Goal: Information Seeking & Learning: Learn about a topic

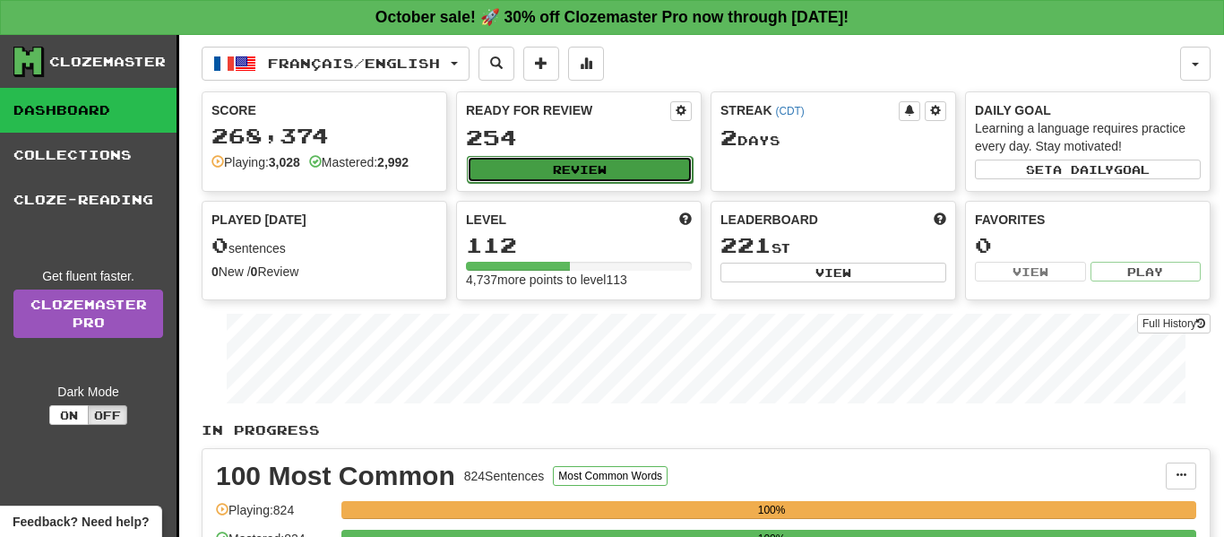
click at [575, 171] on button "Review" at bounding box center [580, 169] width 226 height 27
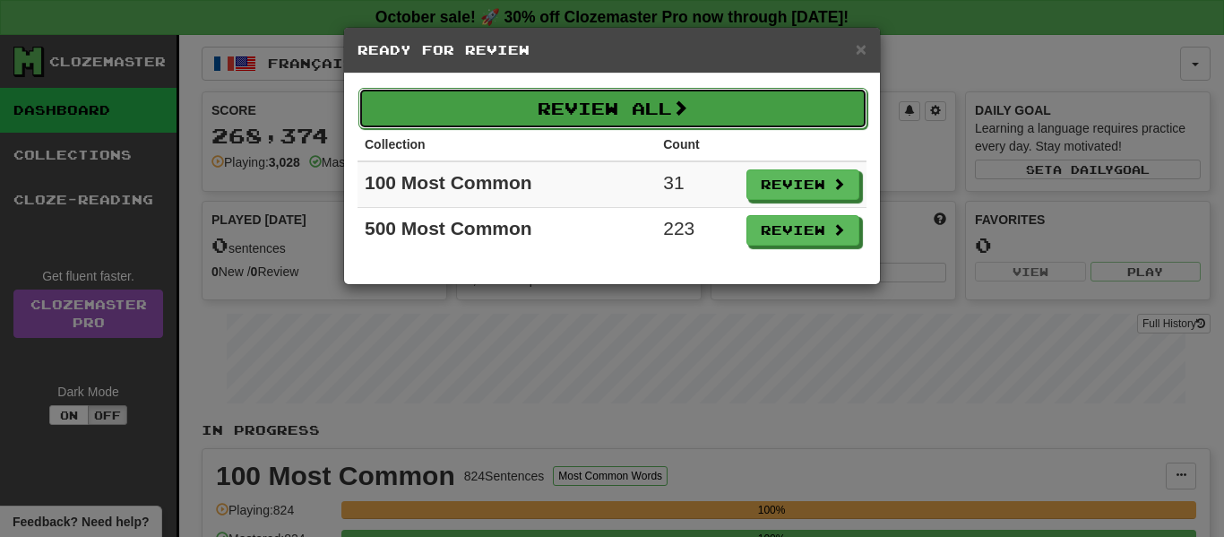
click at [615, 99] on button "Review All" at bounding box center [613, 108] width 509 height 41
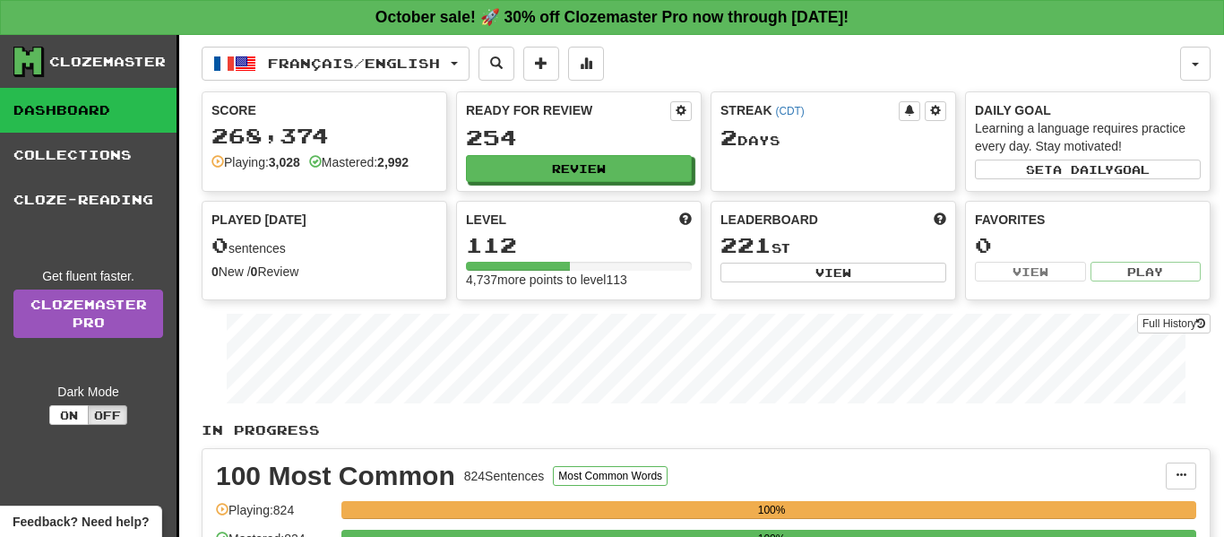
select select "**"
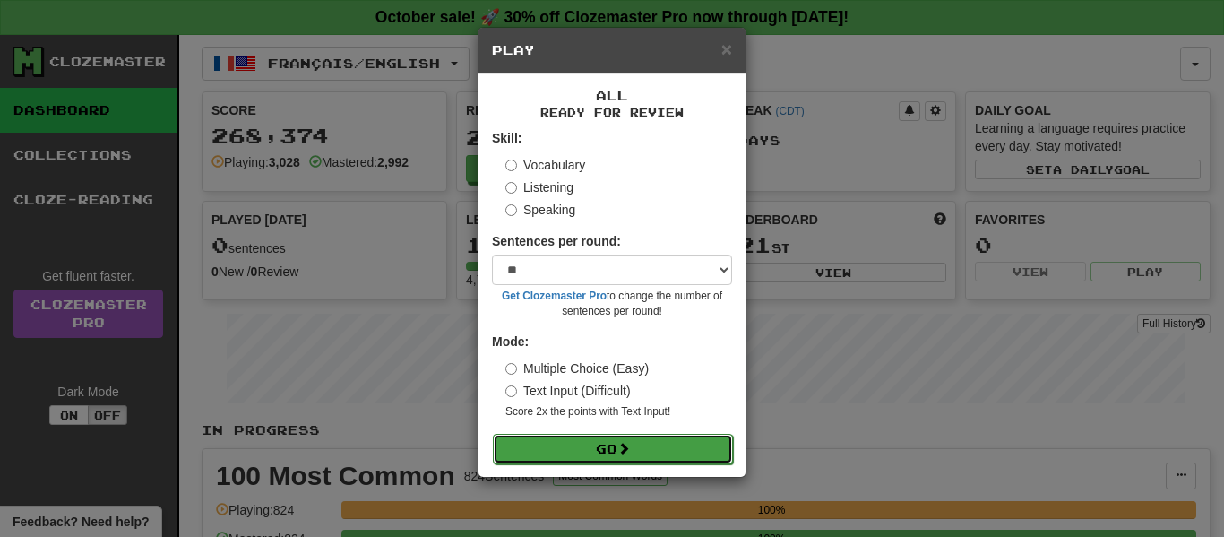
click at [557, 446] on button "Go" at bounding box center [613, 449] width 240 height 30
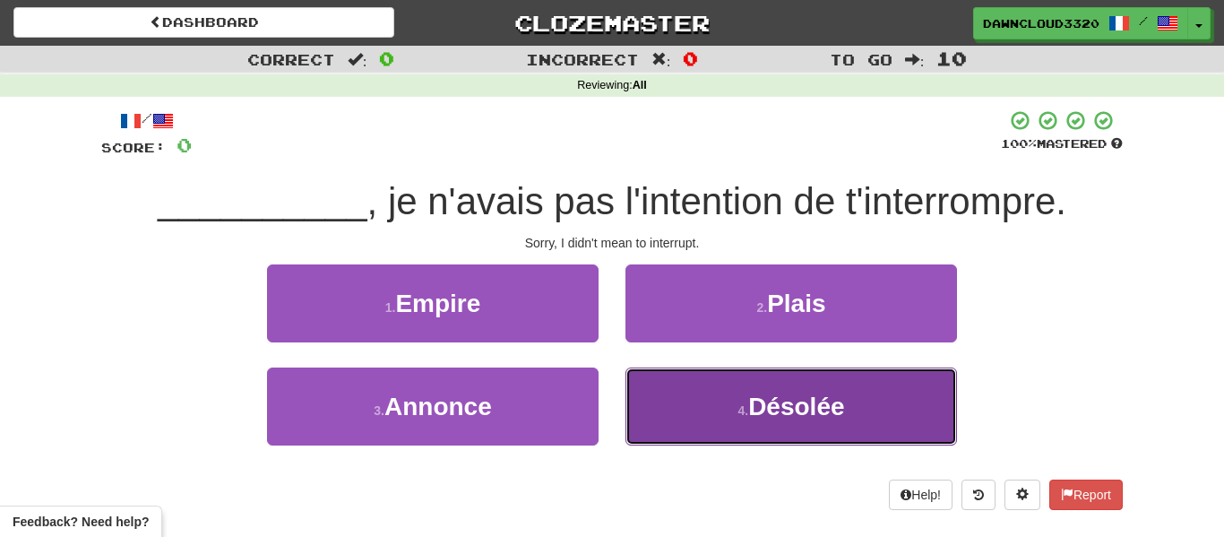
click at [813, 415] on span "Désolée" at bounding box center [796, 407] width 96 height 28
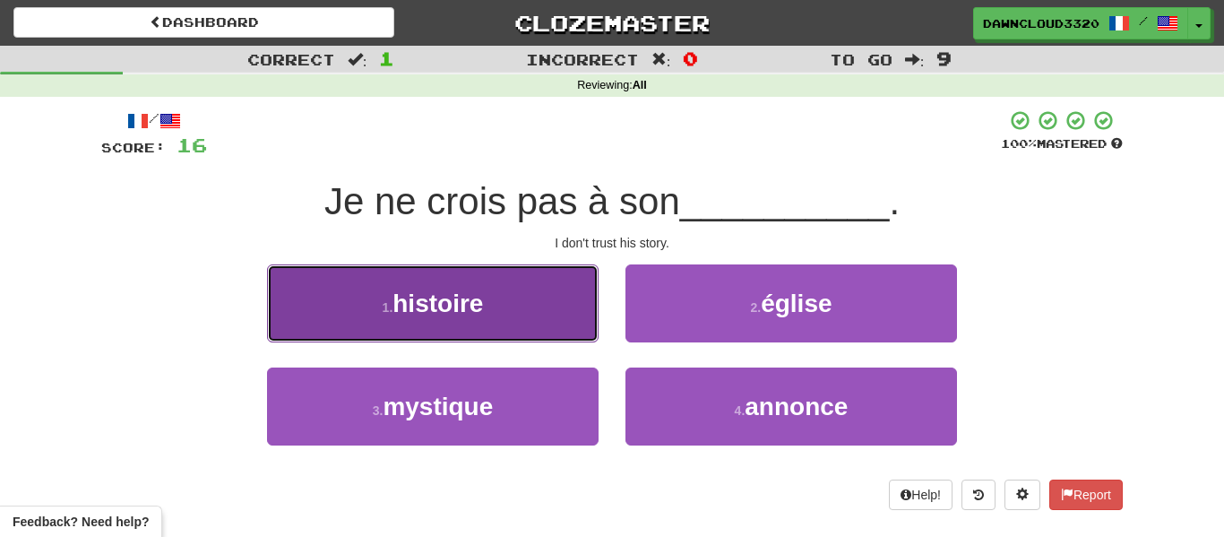
click at [500, 272] on button "1 . histoire" at bounding box center [433, 303] width 332 height 78
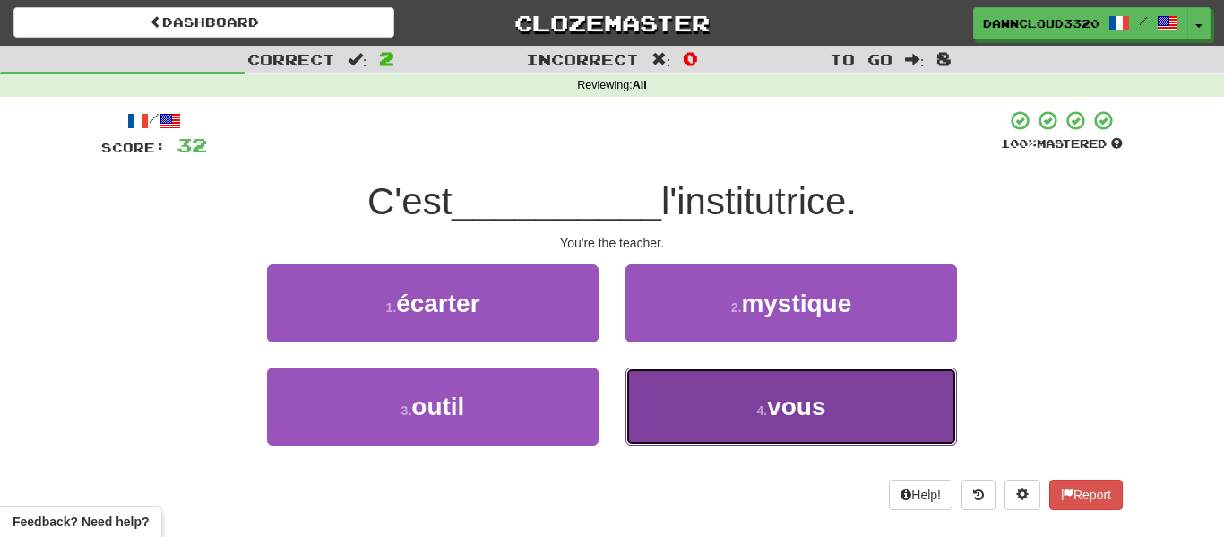
click at [826, 405] on span "vous" at bounding box center [796, 407] width 58 height 28
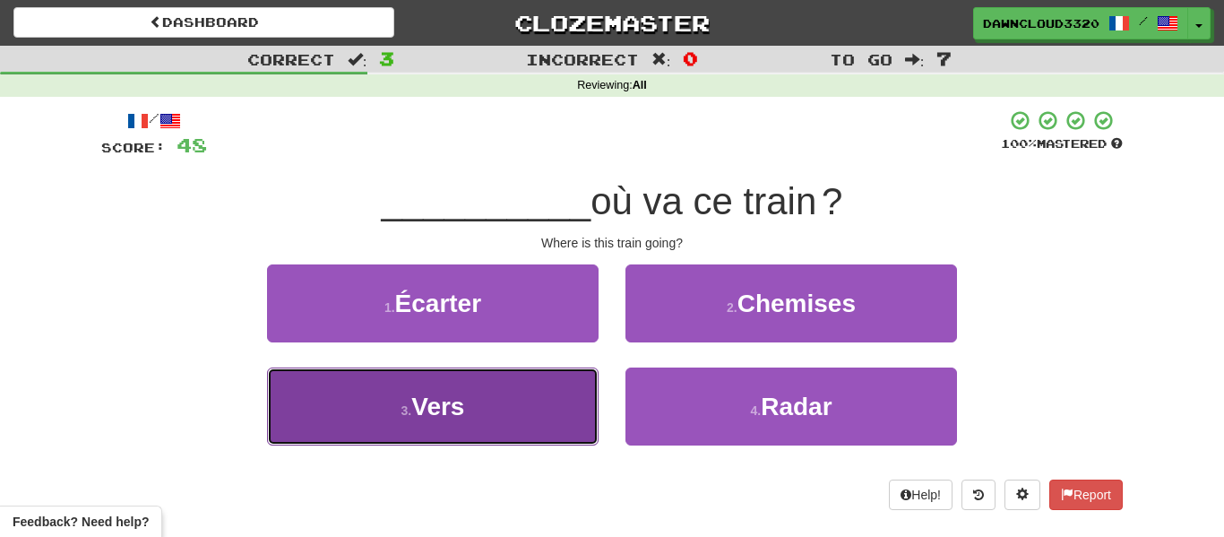
click at [498, 396] on button "3 . Vers" at bounding box center [433, 407] width 332 height 78
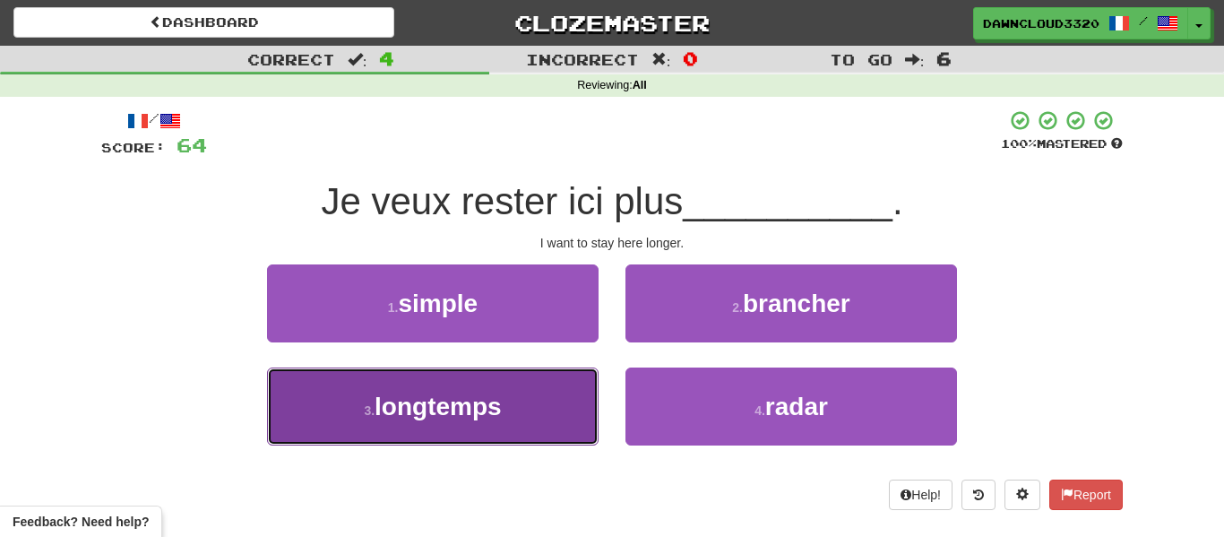
click at [455, 409] on span "longtemps" at bounding box center [438, 407] width 127 height 28
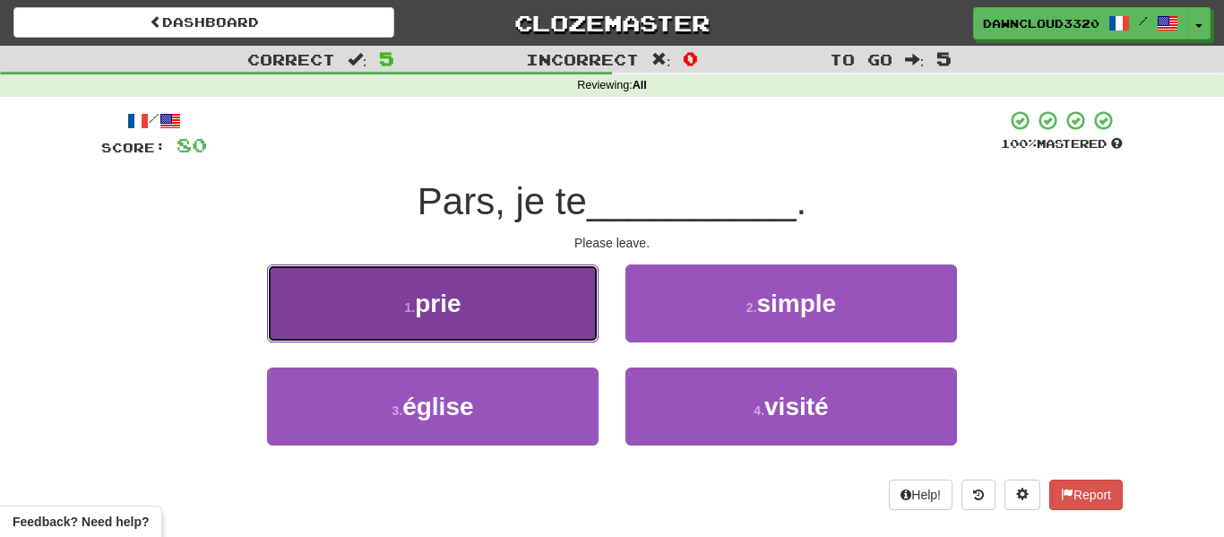
click at [492, 326] on button "1 . prie" at bounding box center [433, 303] width 332 height 78
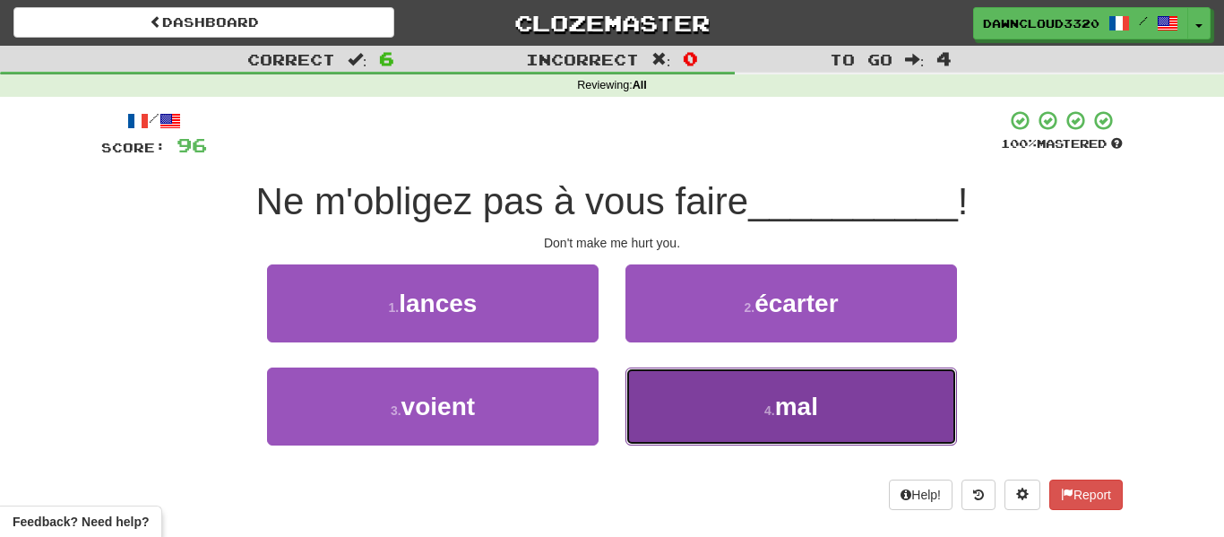
click at [758, 420] on button "4 . mal" at bounding box center [792, 407] width 332 height 78
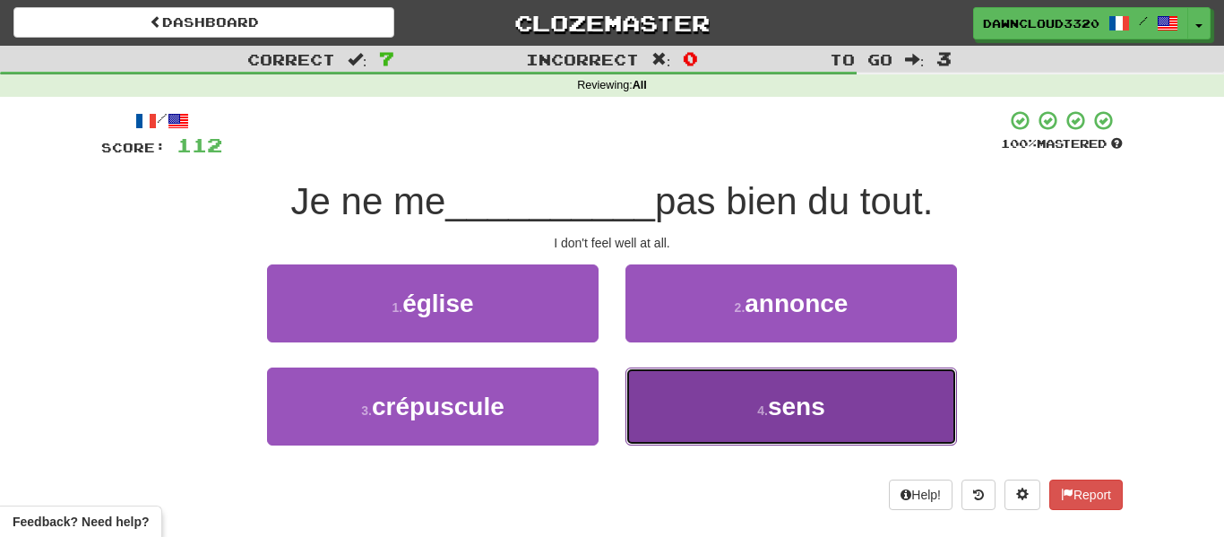
click at [739, 415] on button "4 . sens" at bounding box center [792, 407] width 332 height 78
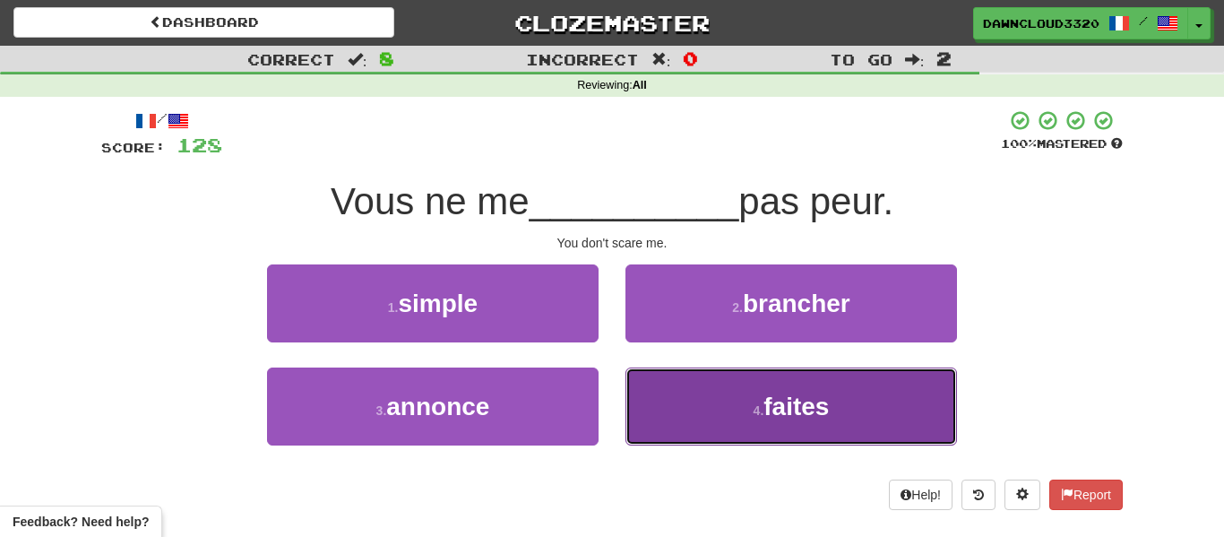
click at [694, 412] on button "4 . faites" at bounding box center [792, 407] width 332 height 78
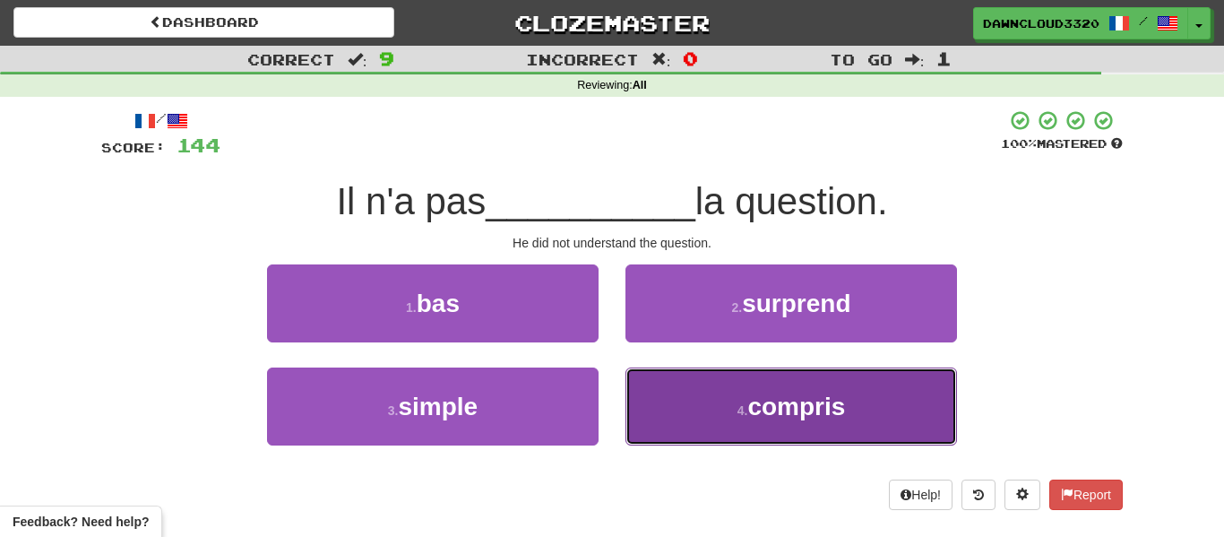
click at [722, 410] on button "4 . compris" at bounding box center [792, 407] width 332 height 78
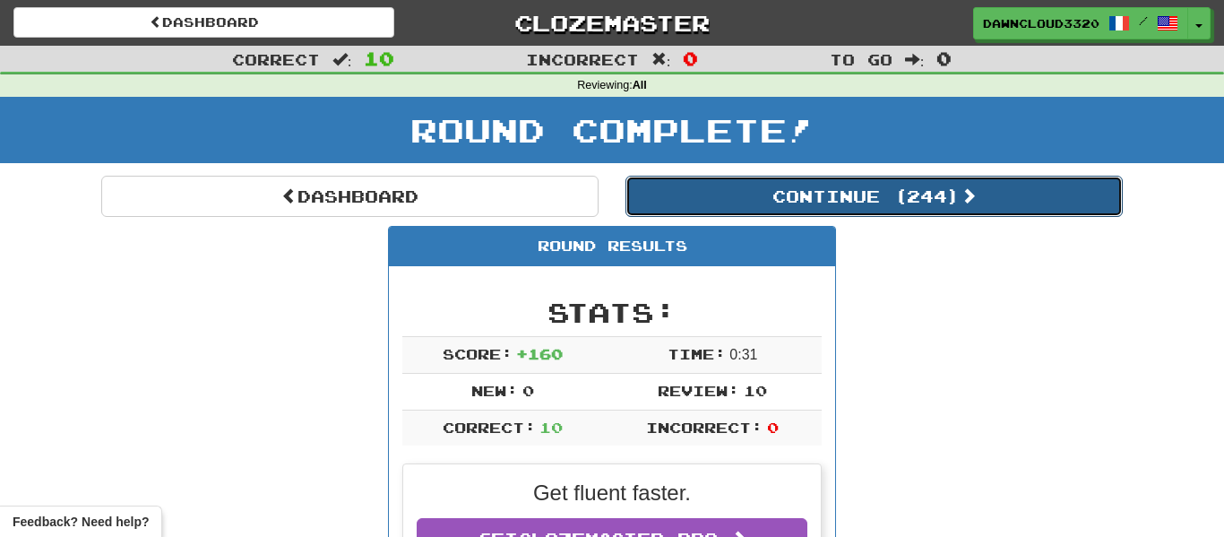
click at [959, 200] on button "Continue ( 244 )" at bounding box center [875, 196] width 498 height 41
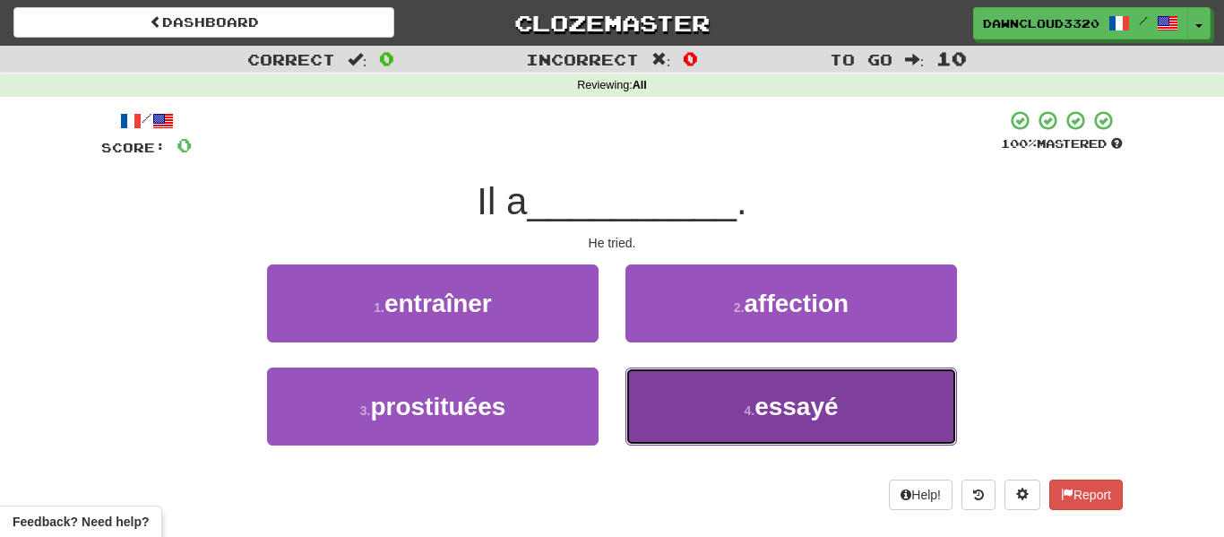
click at [686, 397] on button "4 . essayé" at bounding box center [792, 407] width 332 height 78
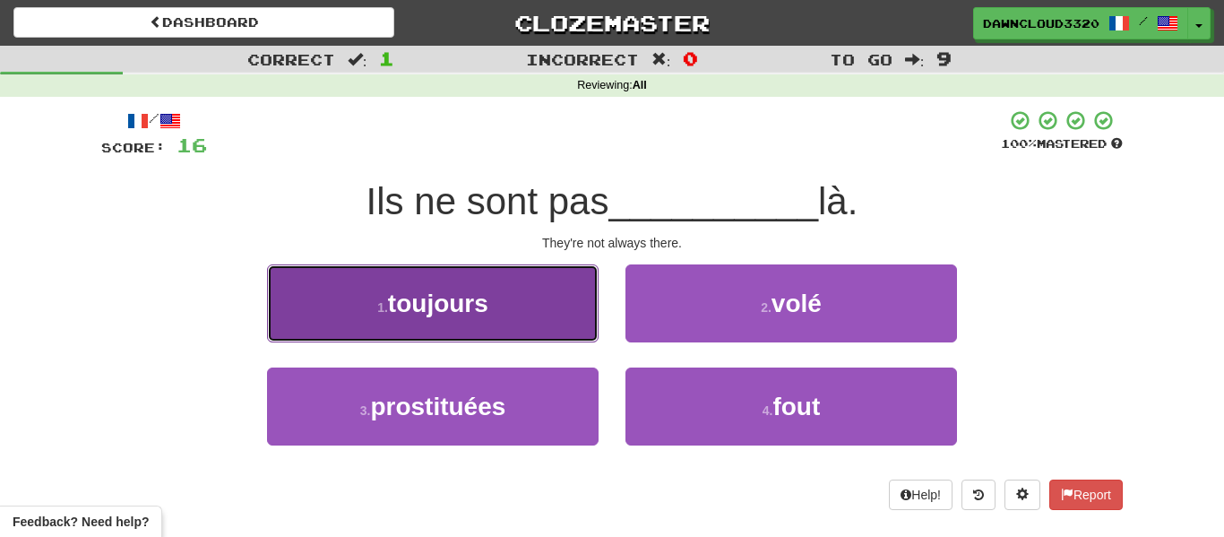
click at [537, 331] on button "1 . toujours" at bounding box center [433, 303] width 332 height 78
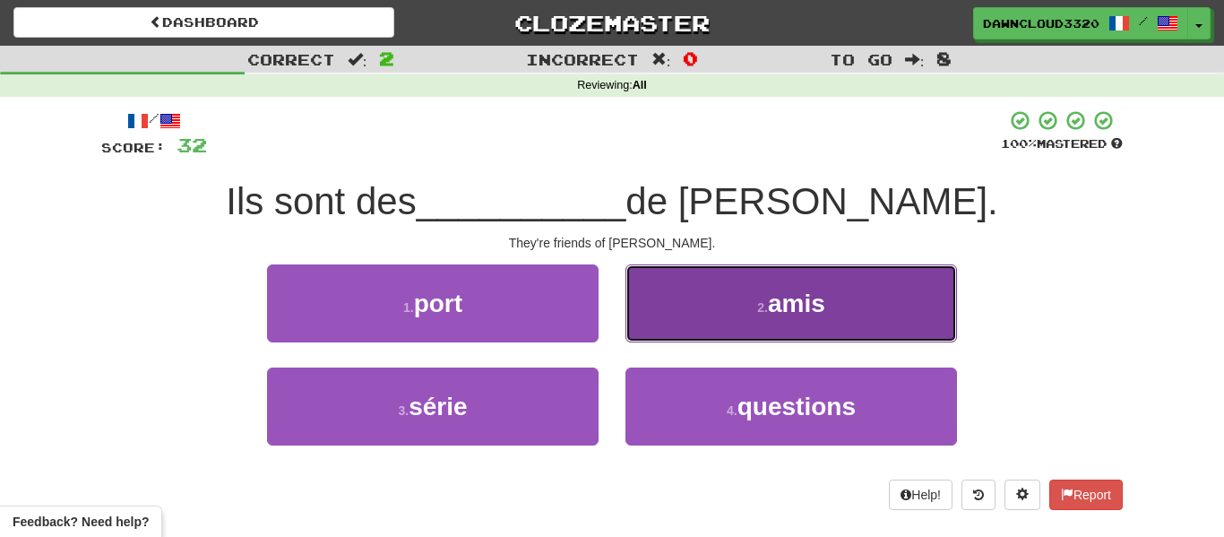
click at [710, 315] on button "2 . amis" at bounding box center [792, 303] width 332 height 78
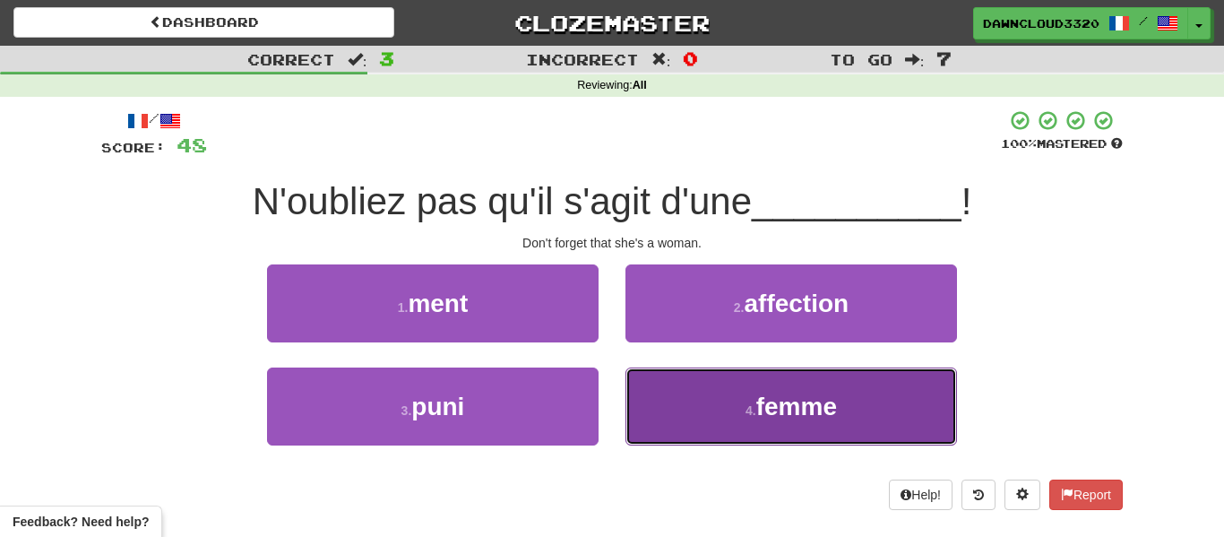
click at [729, 413] on button "4 . femme" at bounding box center [792, 407] width 332 height 78
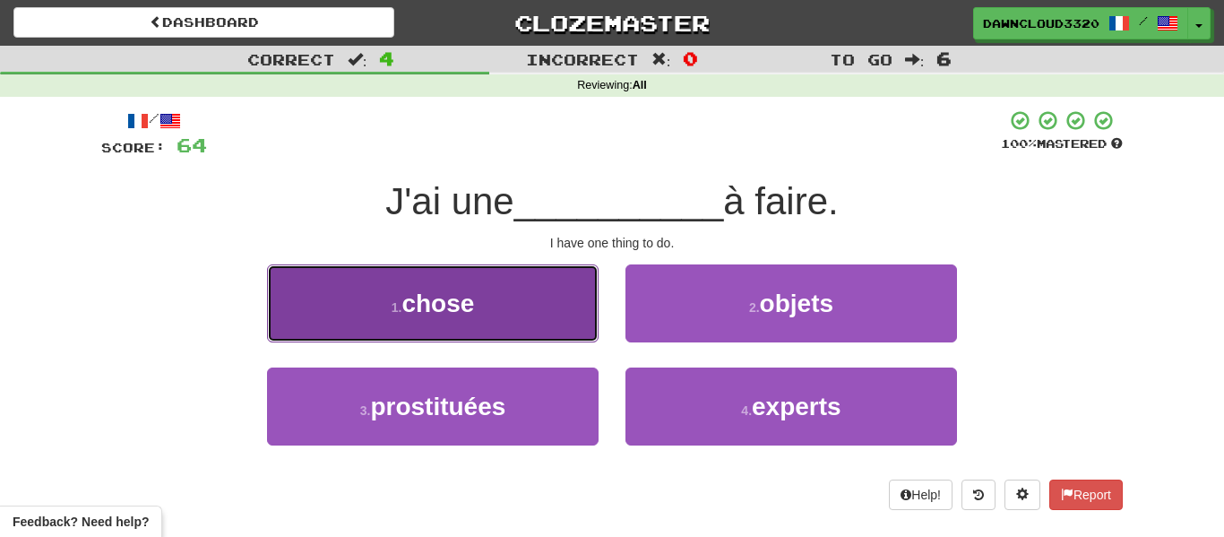
click at [522, 310] on button "1 . chose" at bounding box center [433, 303] width 332 height 78
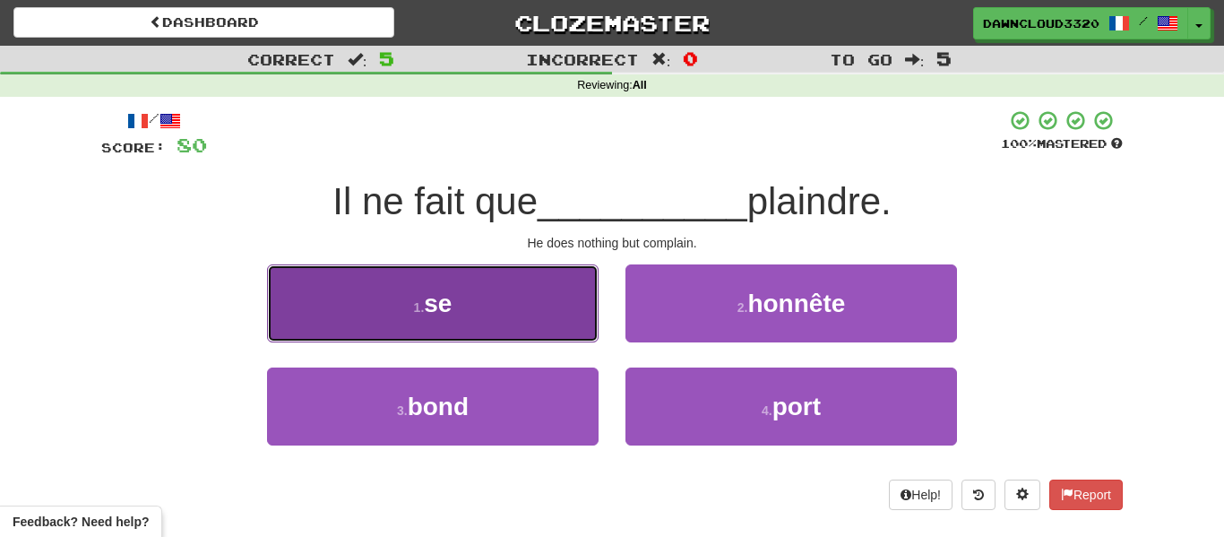
click at [511, 332] on button "1 . se" at bounding box center [433, 303] width 332 height 78
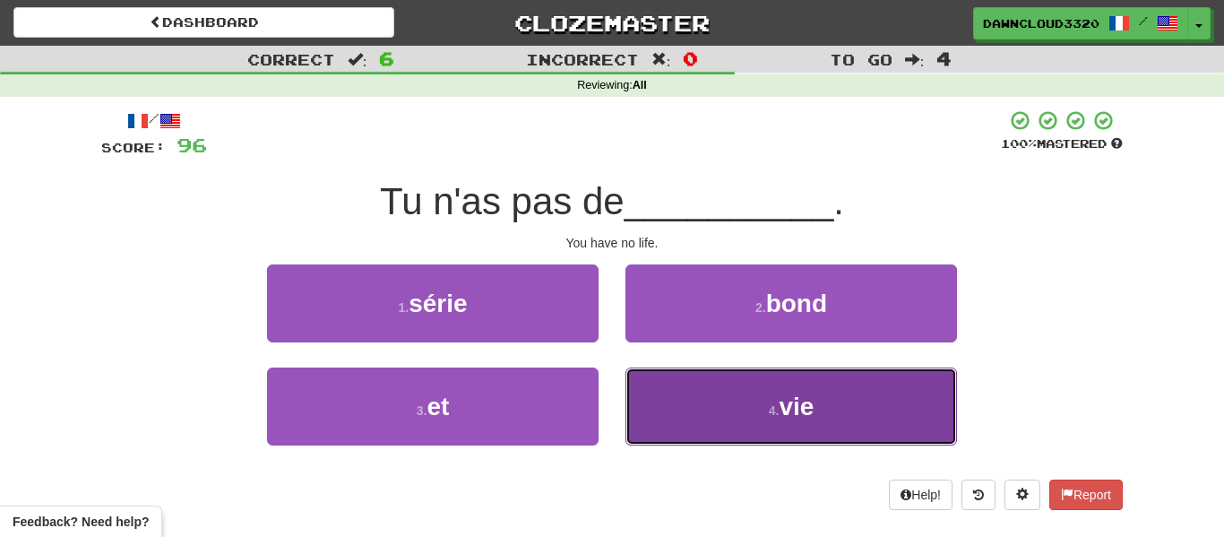
click at [721, 409] on button "4 . vie" at bounding box center [792, 407] width 332 height 78
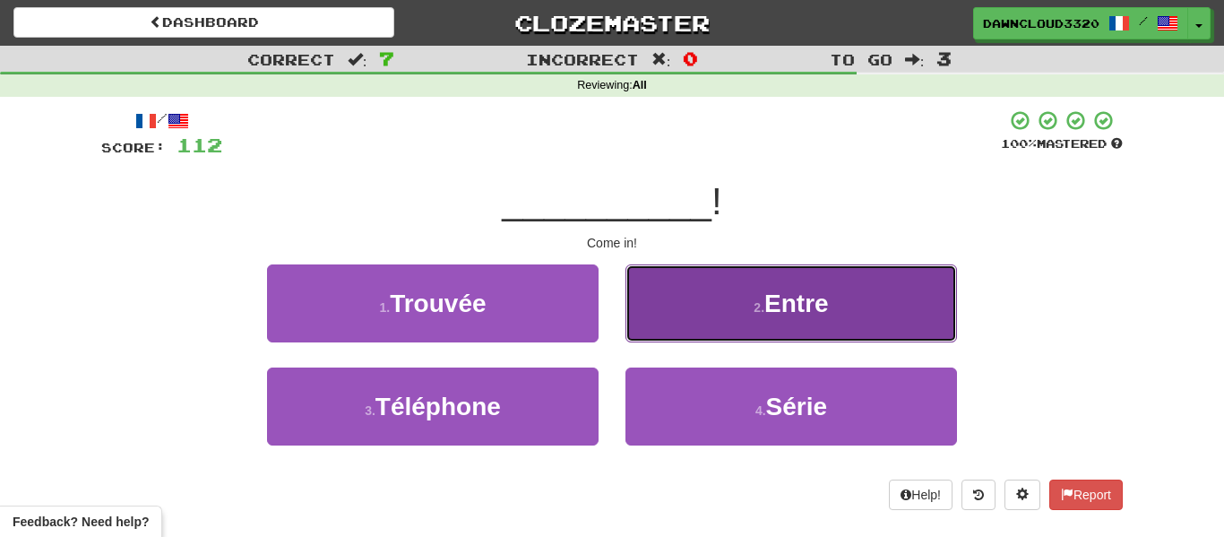
click at [819, 326] on button "2 . Entre" at bounding box center [792, 303] width 332 height 78
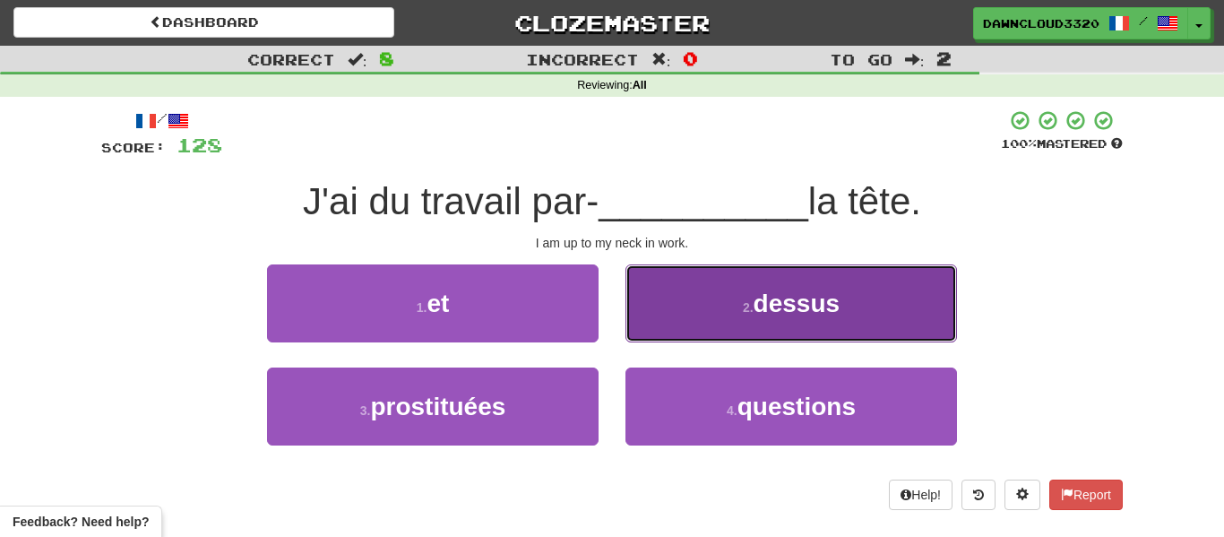
click at [763, 285] on button "2 . dessus" at bounding box center [792, 303] width 332 height 78
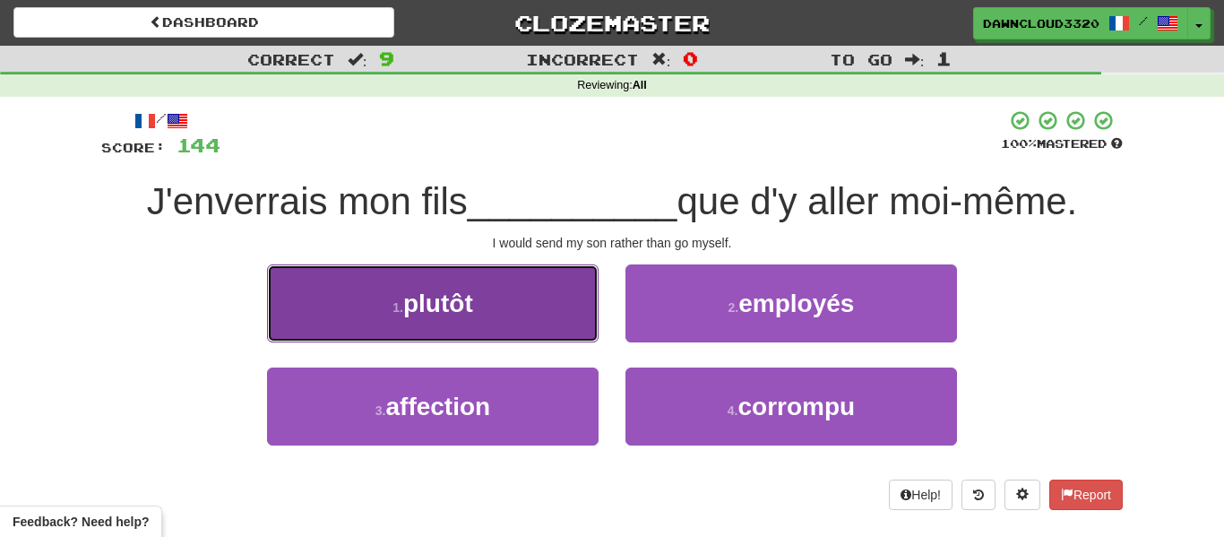
click at [485, 310] on button "1 . plutôt" at bounding box center [433, 303] width 332 height 78
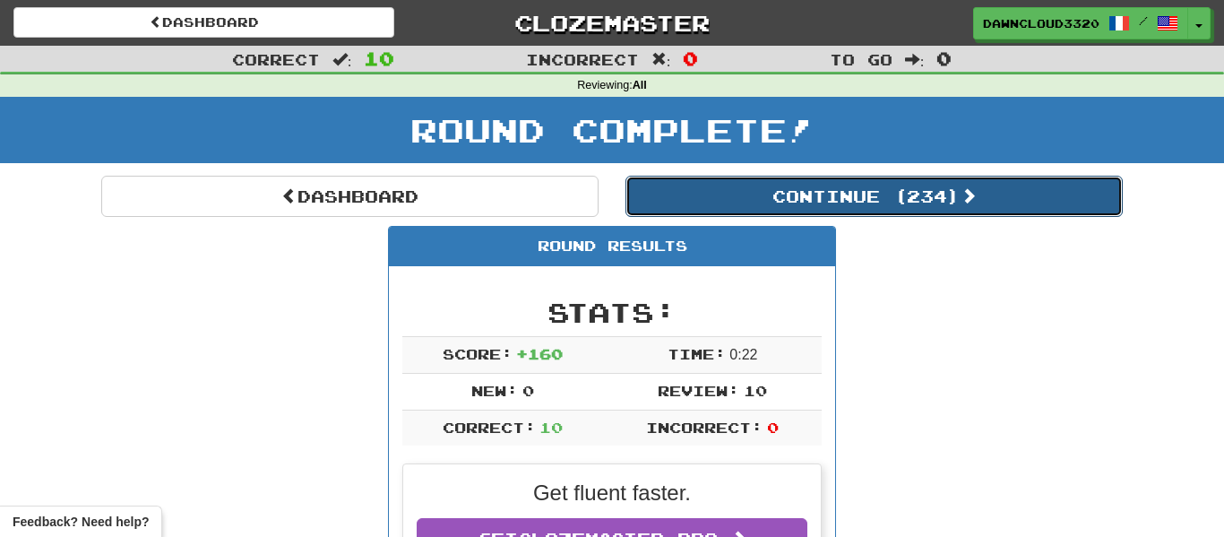
click at [770, 198] on button "Continue ( 234 )" at bounding box center [875, 196] width 498 height 41
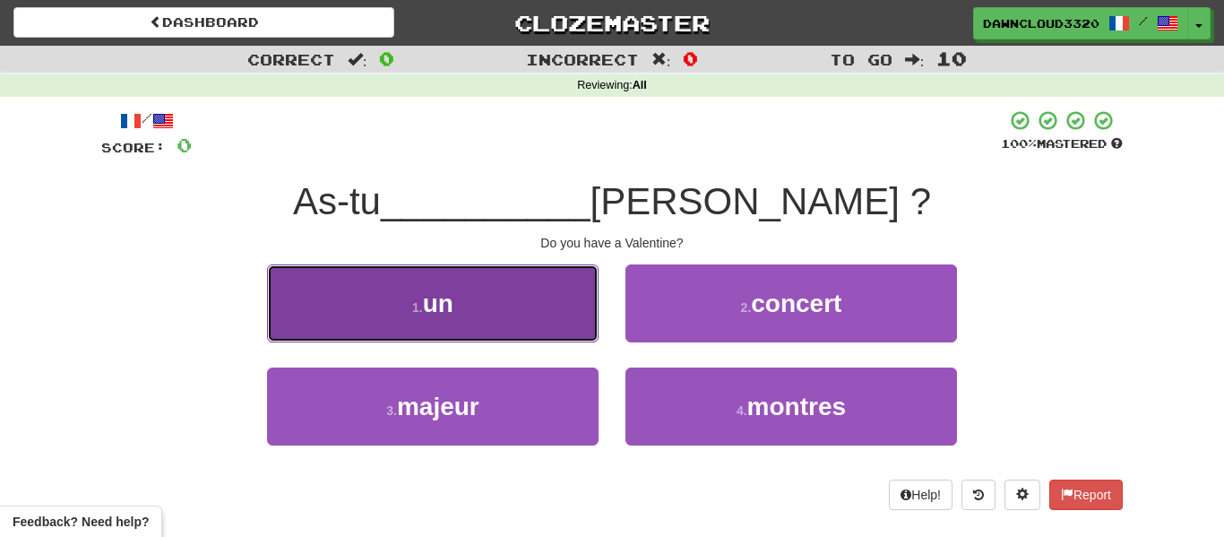
click at [505, 282] on button "1 . un" at bounding box center [433, 303] width 332 height 78
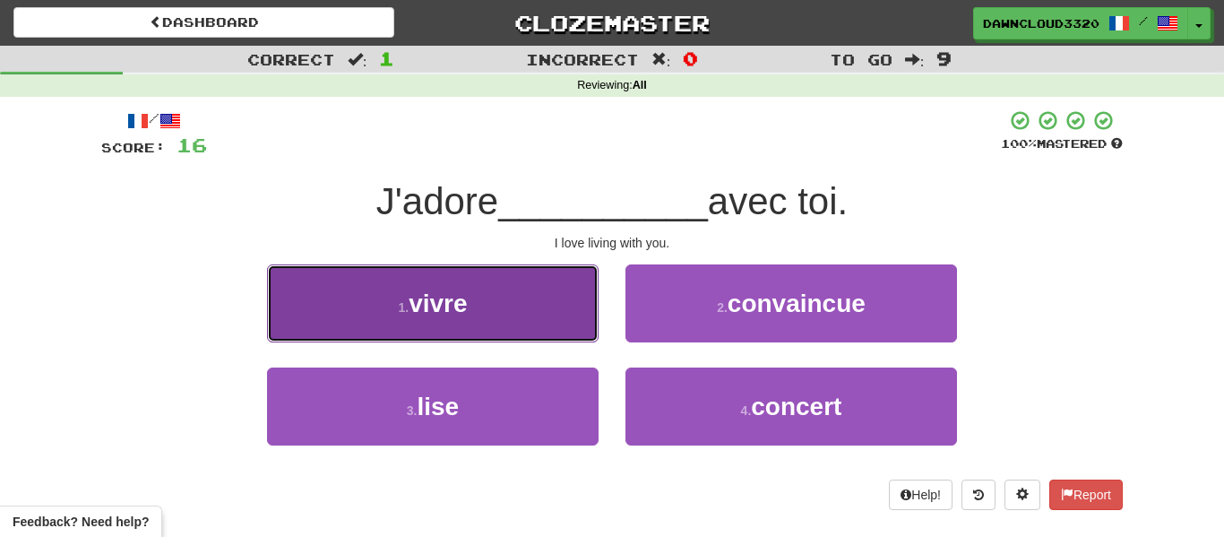
click at [416, 335] on button "1 . vivre" at bounding box center [433, 303] width 332 height 78
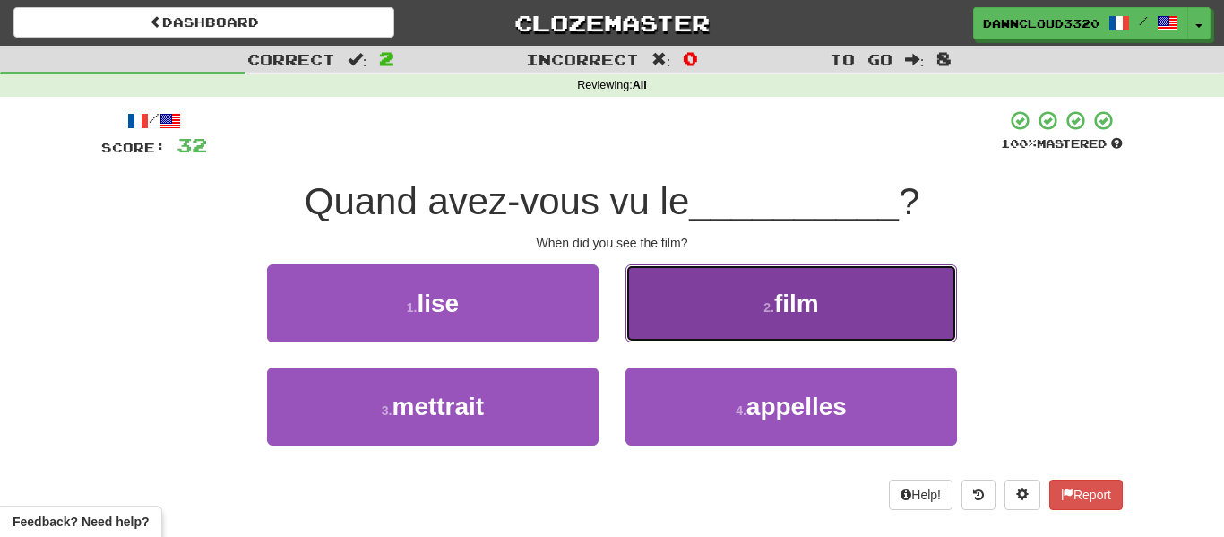
click at [758, 304] on button "2 . film" at bounding box center [792, 303] width 332 height 78
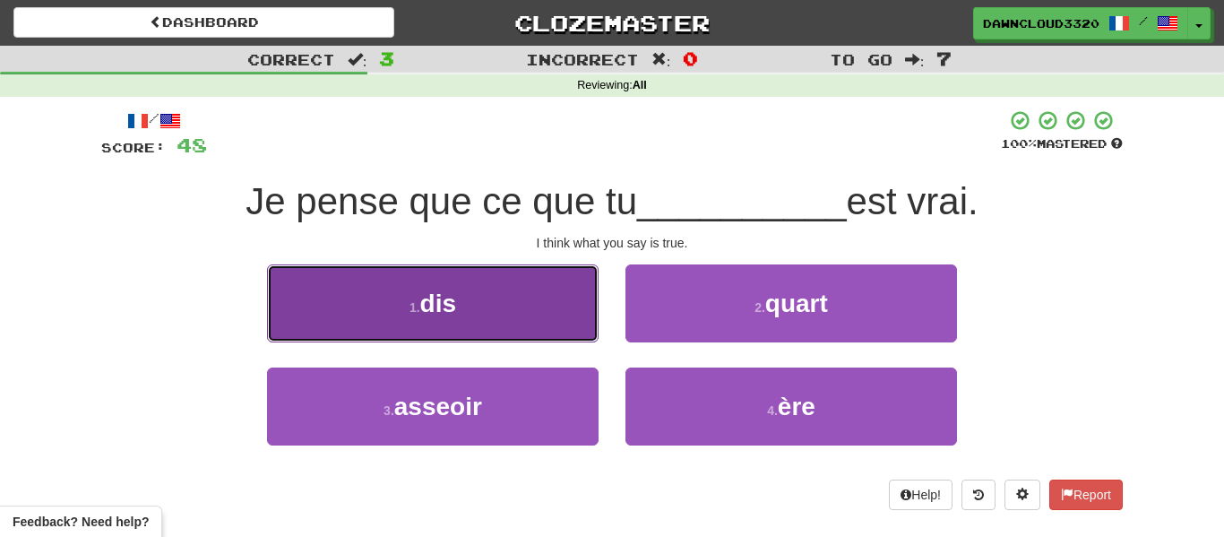
click at [522, 314] on button "1 . dis" at bounding box center [433, 303] width 332 height 78
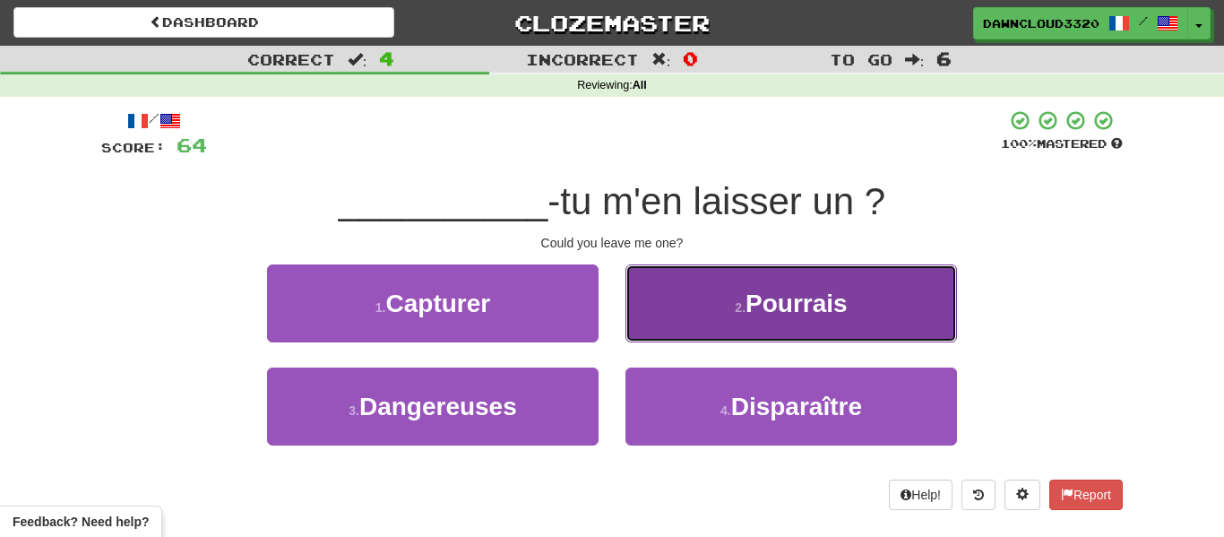
click at [815, 277] on button "2 . Pourrais" at bounding box center [792, 303] width 332 height 78
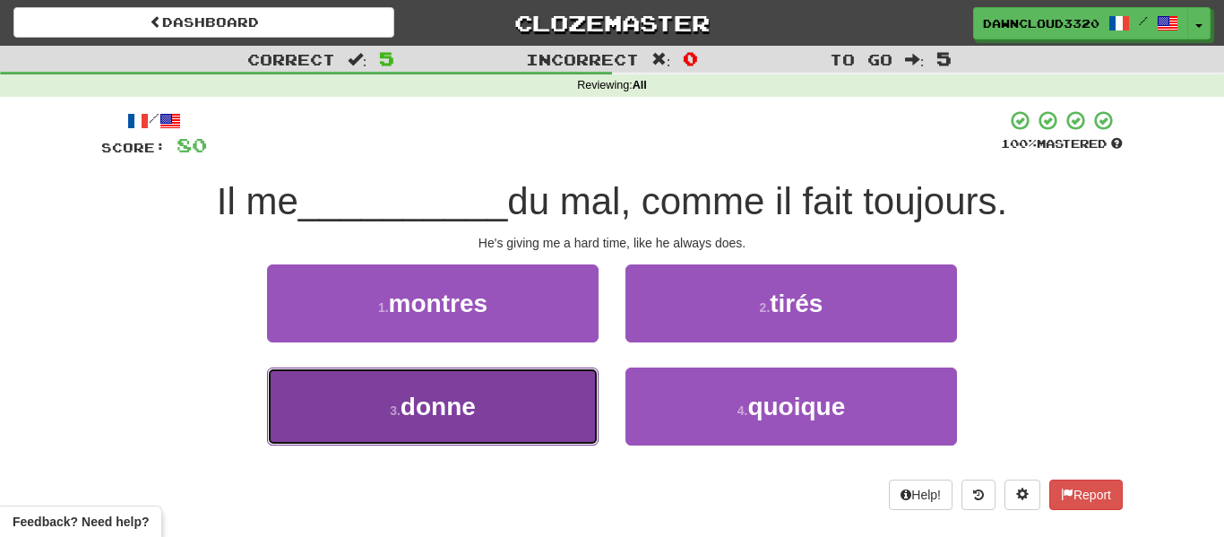
click at [550, 405] on button "3 . donne" at bounding box center [433, 407] width 332 height 78
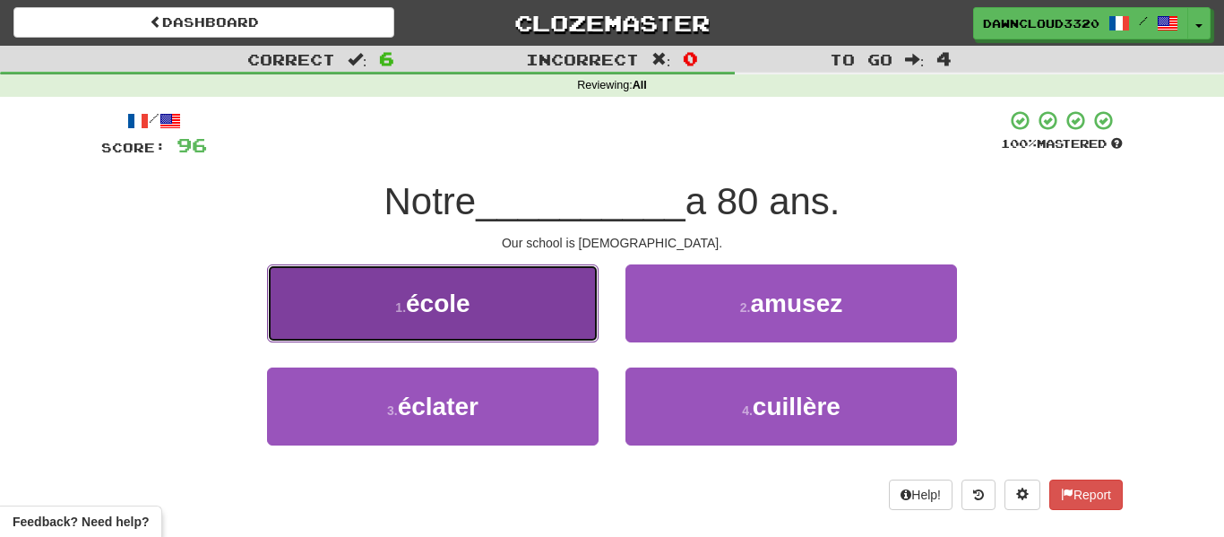
click at [474, 323] on button "1 . école" at bounding box center [433, 303] width 332 height 78
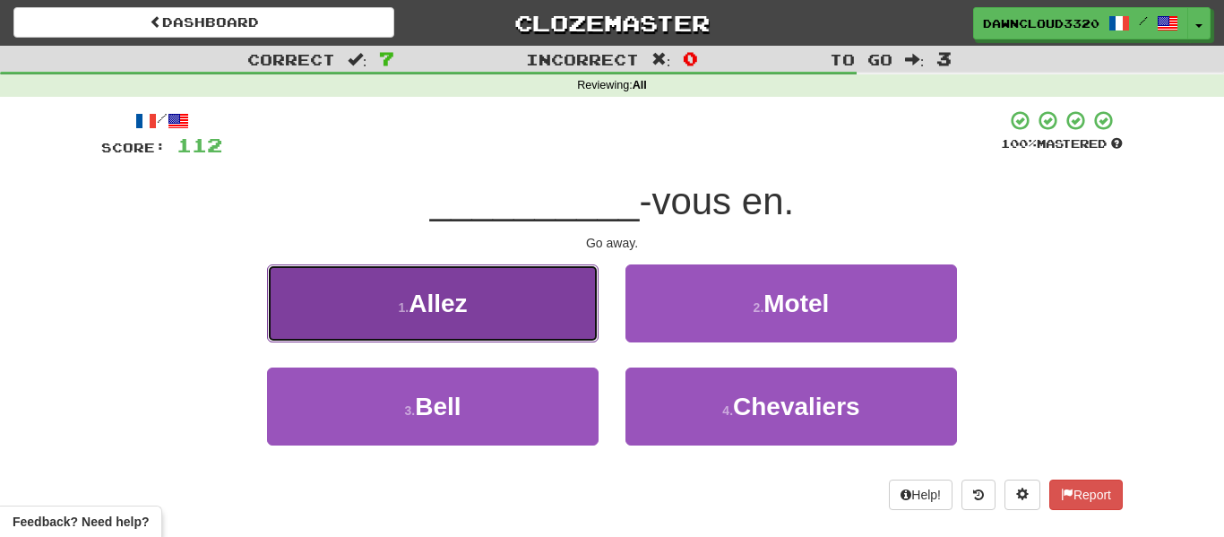
click at [480, 330] on button "1 . Allez" at bounding box center [433, 303] width 332 height 78
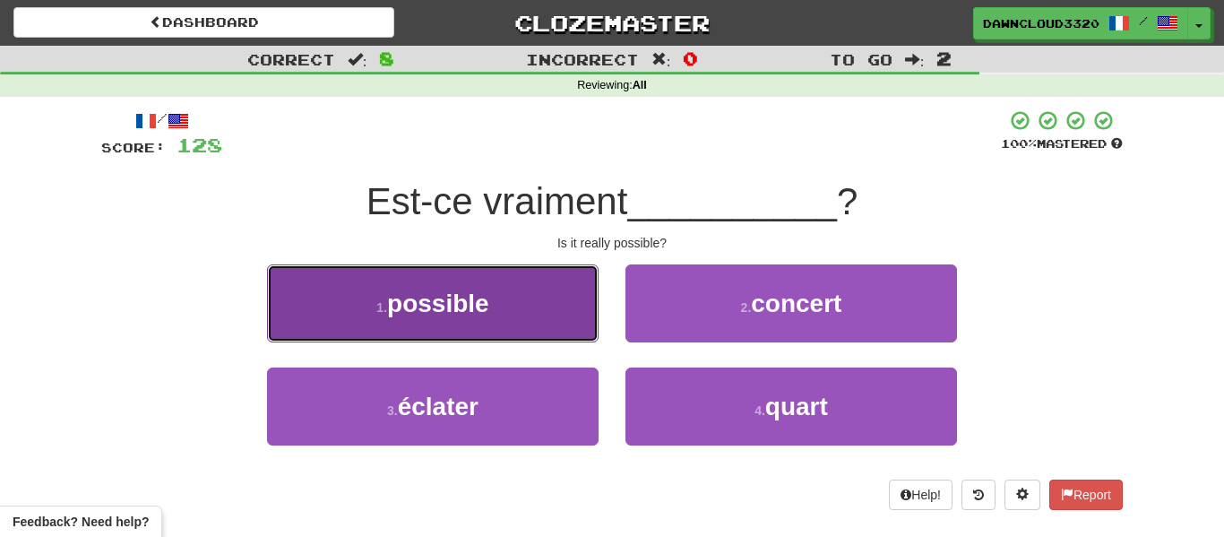
click at [528, 325] on button "1 . possible" at bounding box center [433, 303] width 332 height 78
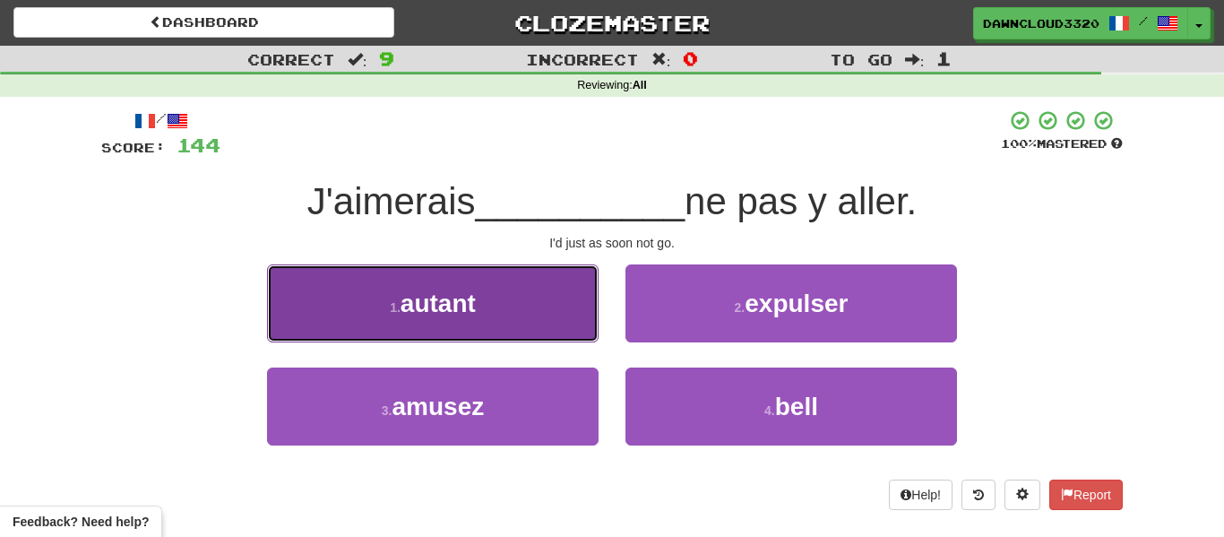
click at [494, 319] on button "1 . autant" at bounding box center [433, 303] width 332 height 78
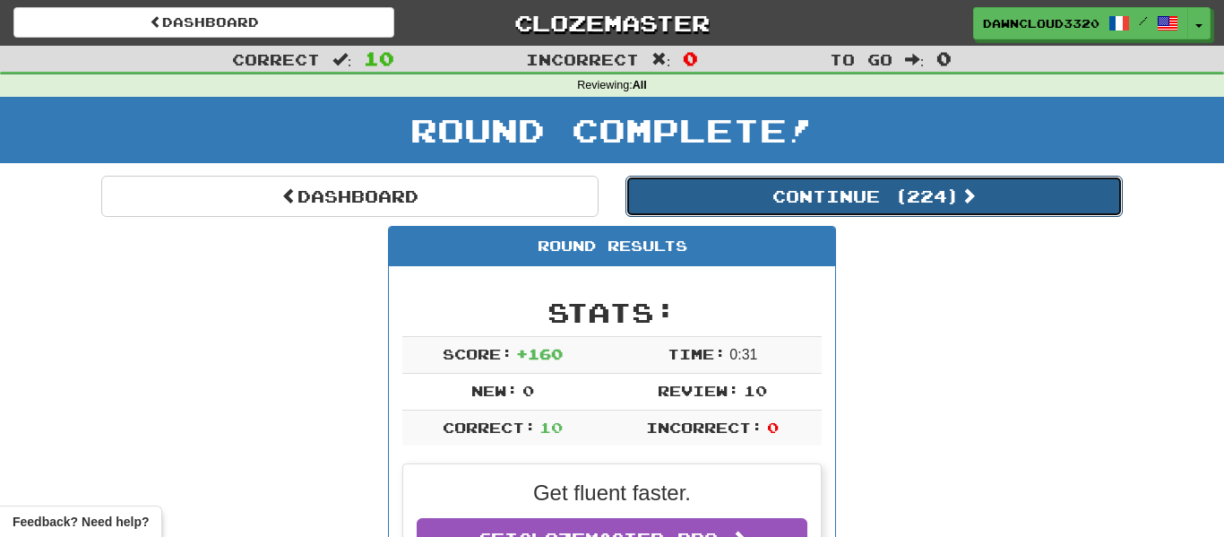
click at [706, 187] on button "Continue ( 224 )" at bounding box center [875, 196] width 498 height 41
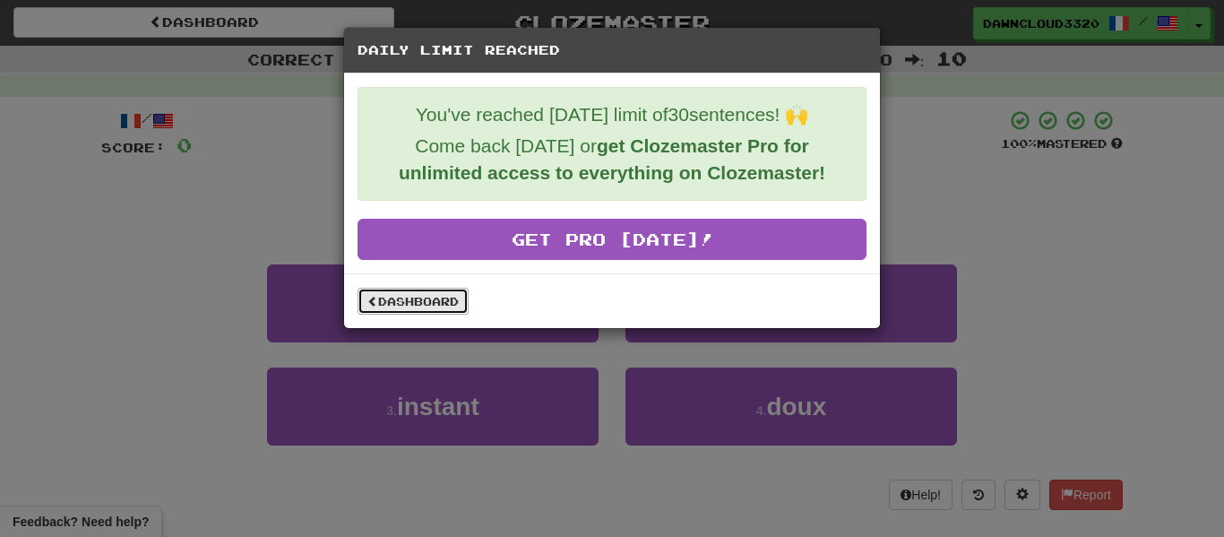
click at [458, 294] on link "Dashboard" at bounding box center [413, 301] width 111 height 27
